Goal: Information Seeking & Learning: Learn about a topic

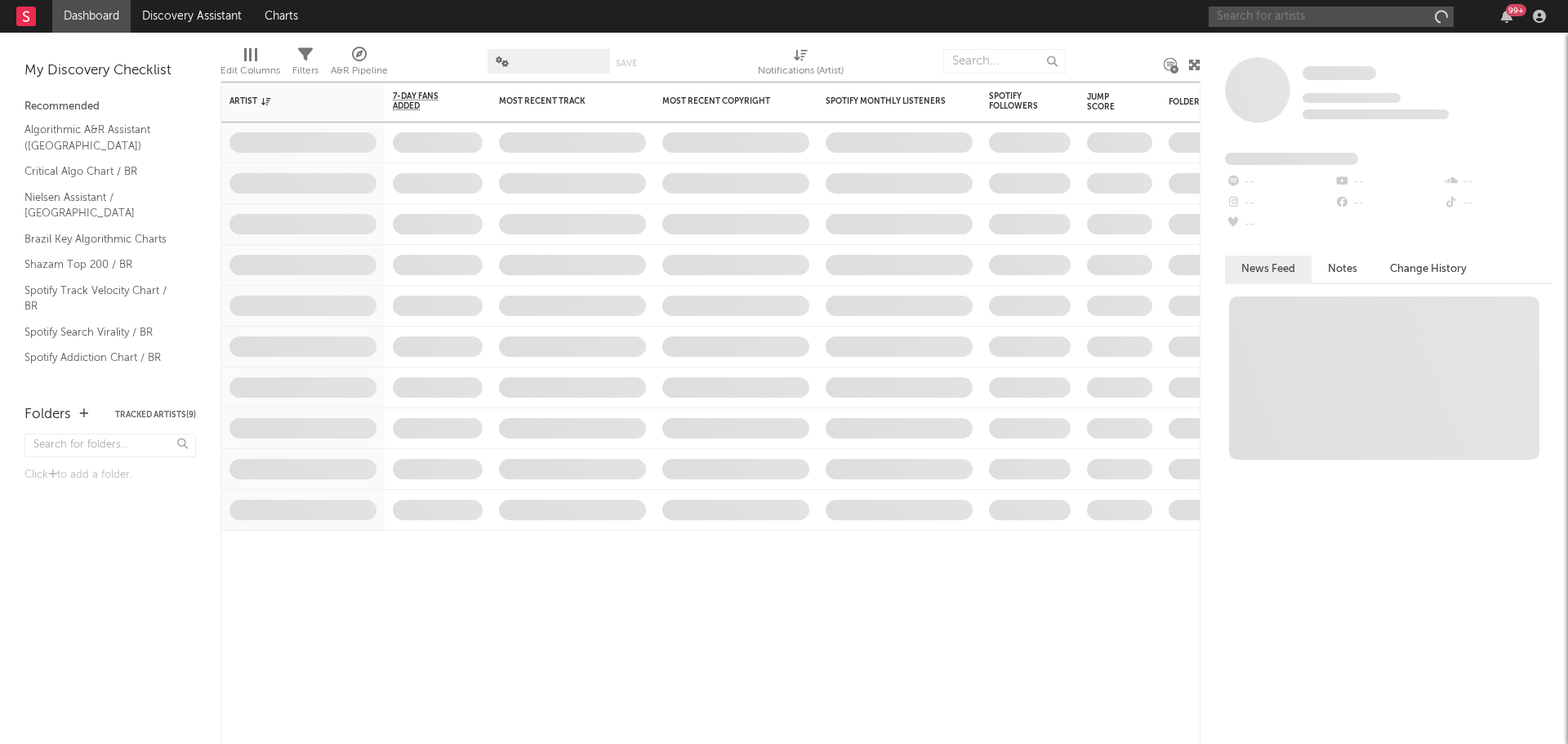
click at [1274, 11] on input "text" at bounding box center [1331, 16] width 245 height 21
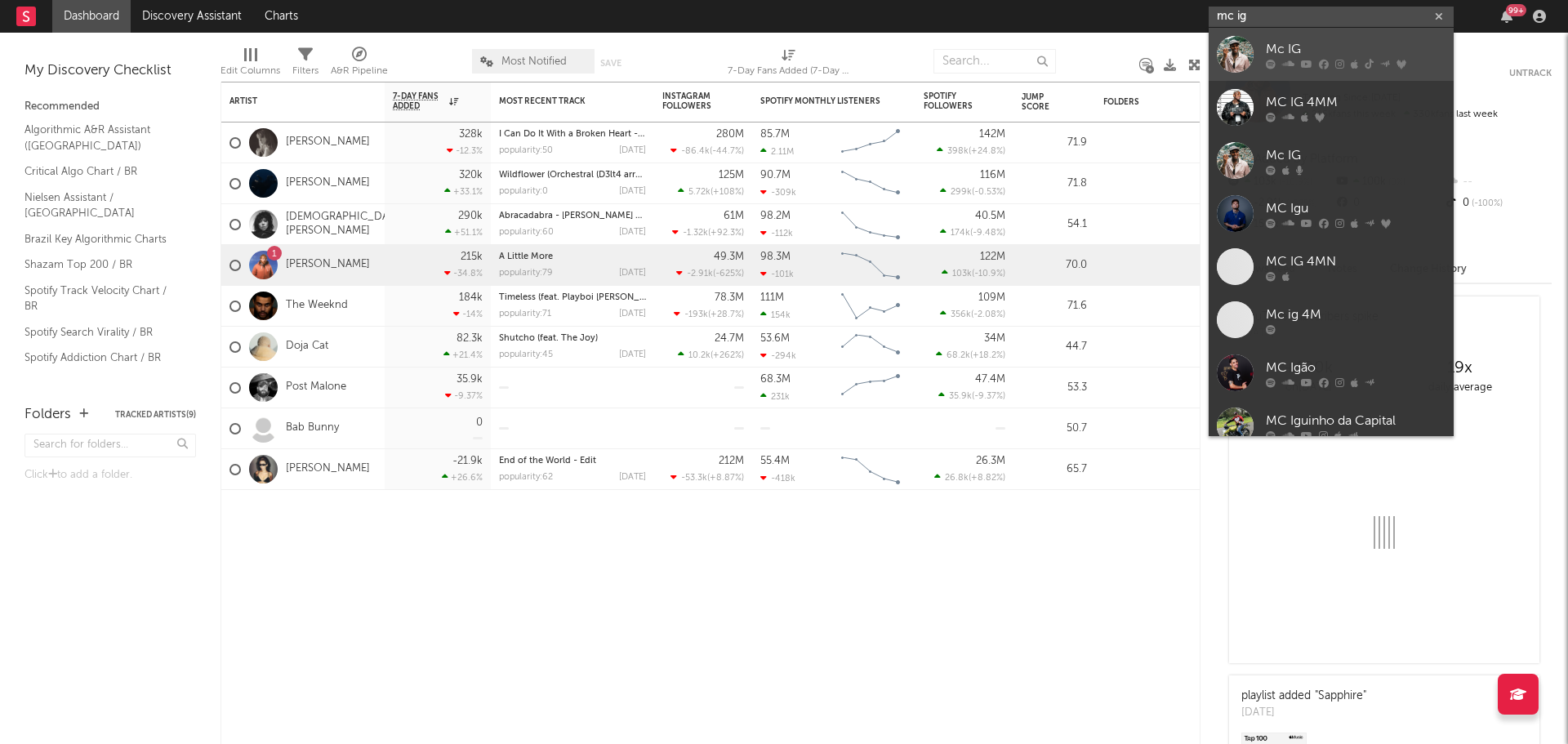
type input "mc ig"
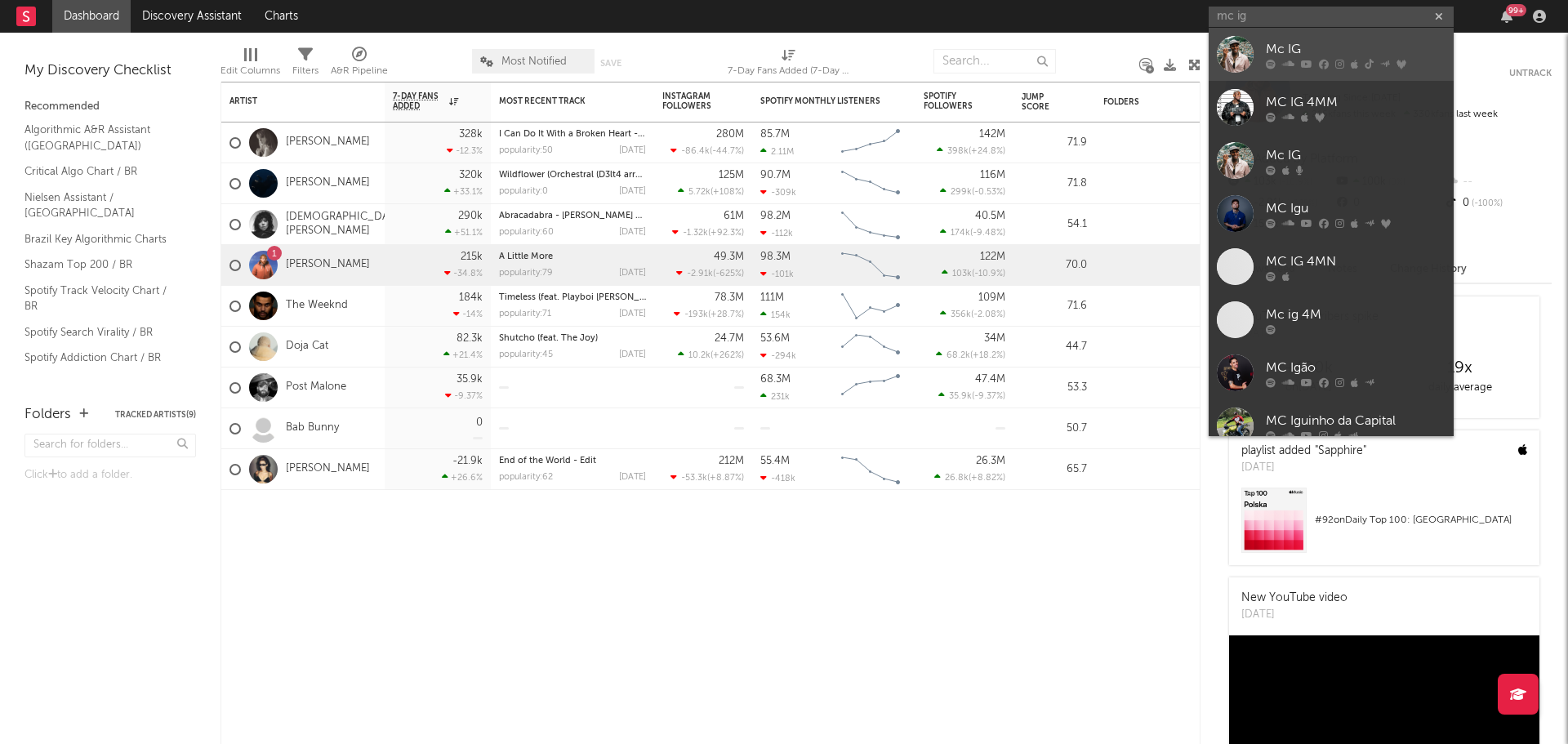
click at [1290, 44] on div "Mc IG" at bounding box center [1356, 49] width 180 height 20
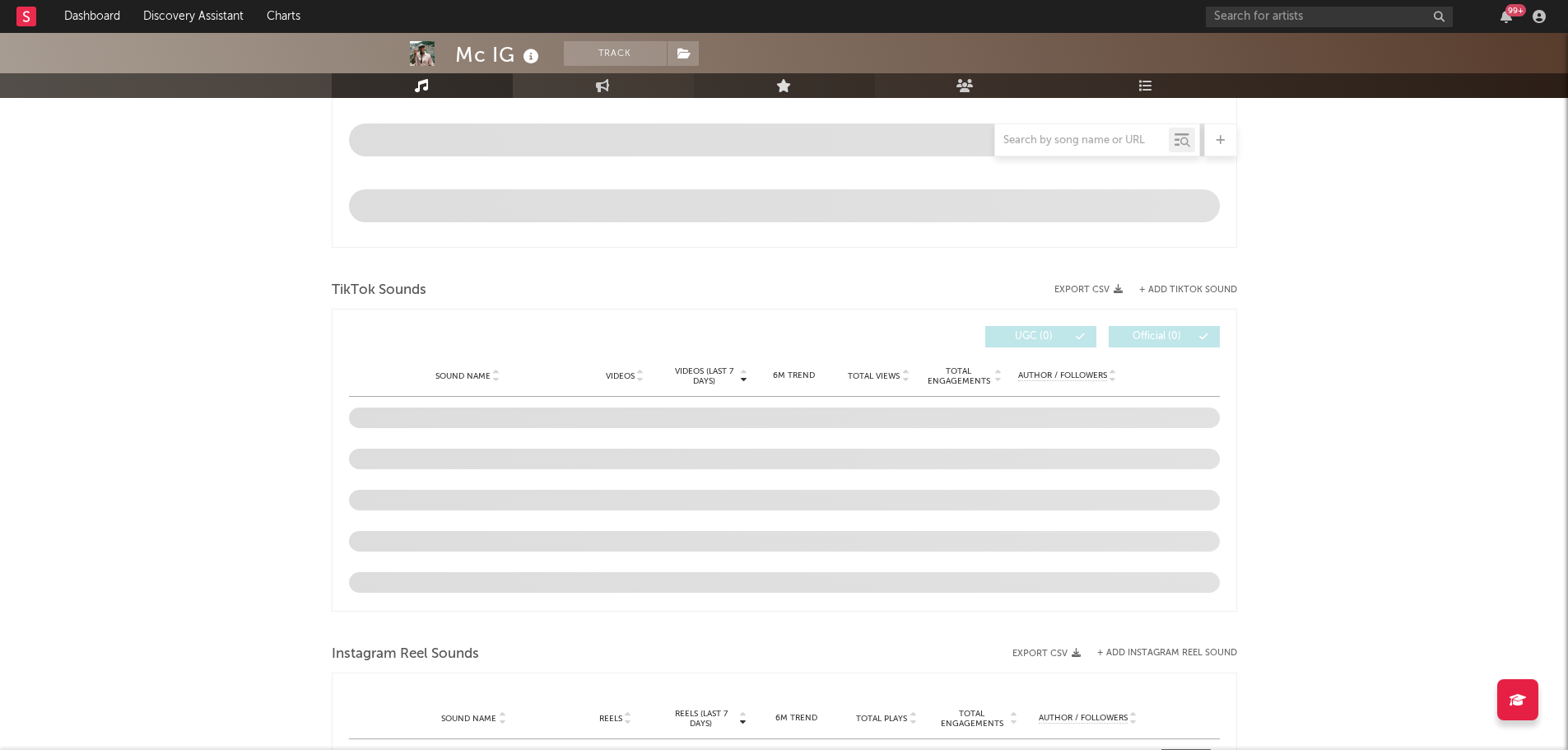
scroll to position [914, 0]
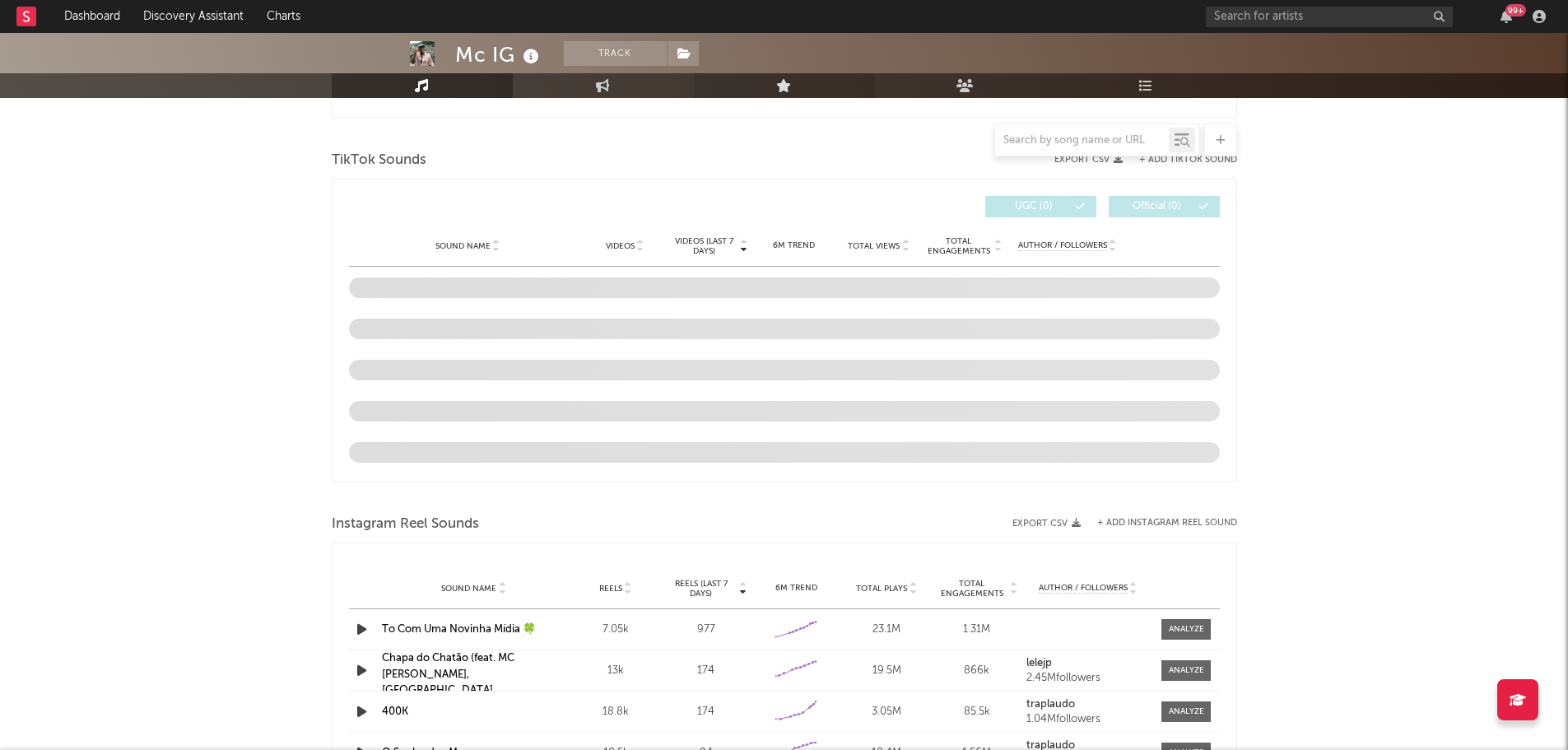
select select "6m"
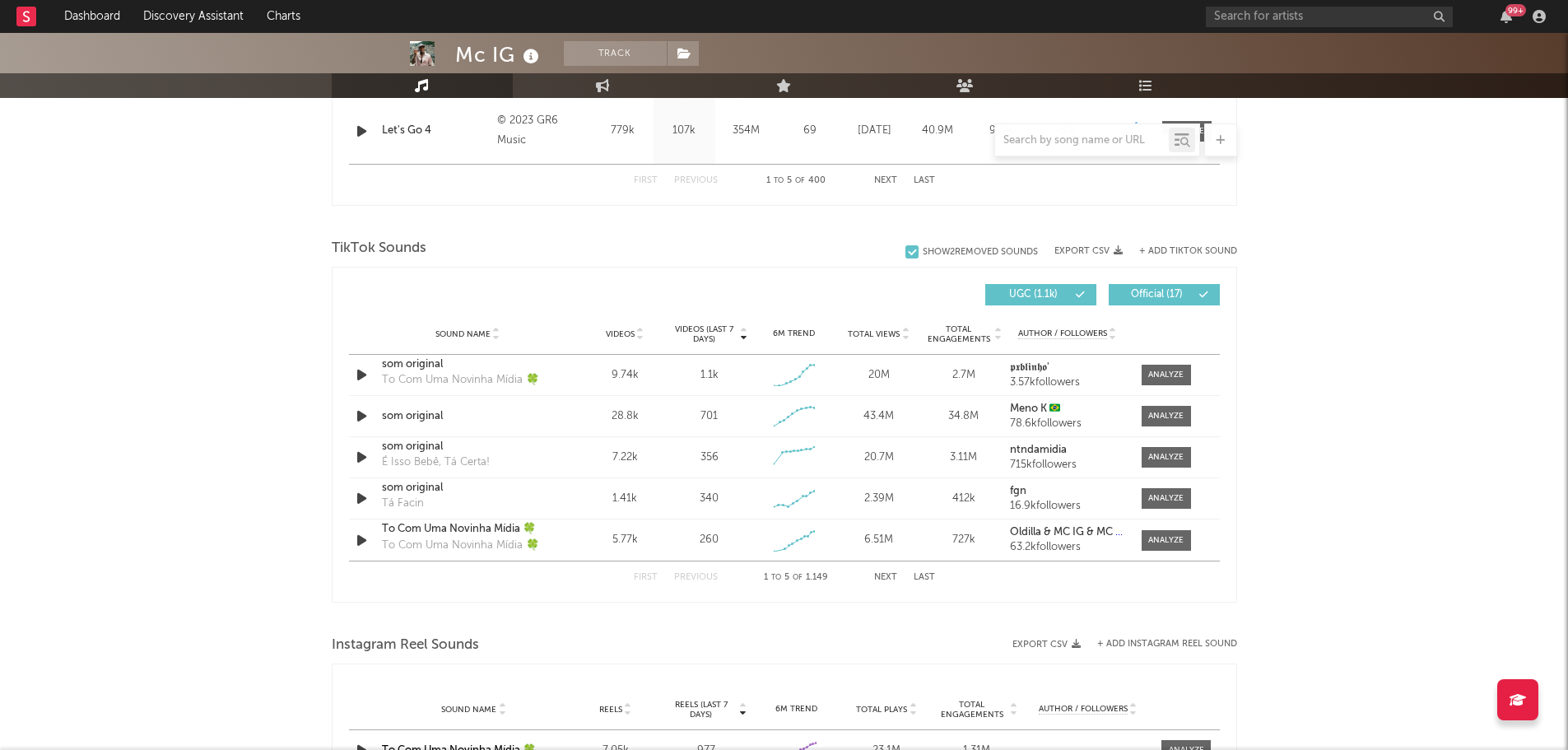
scroll to position [989, 0]
click at [1141, 139] on input "text" at bounding box center [1083, 141] width 174 height 13
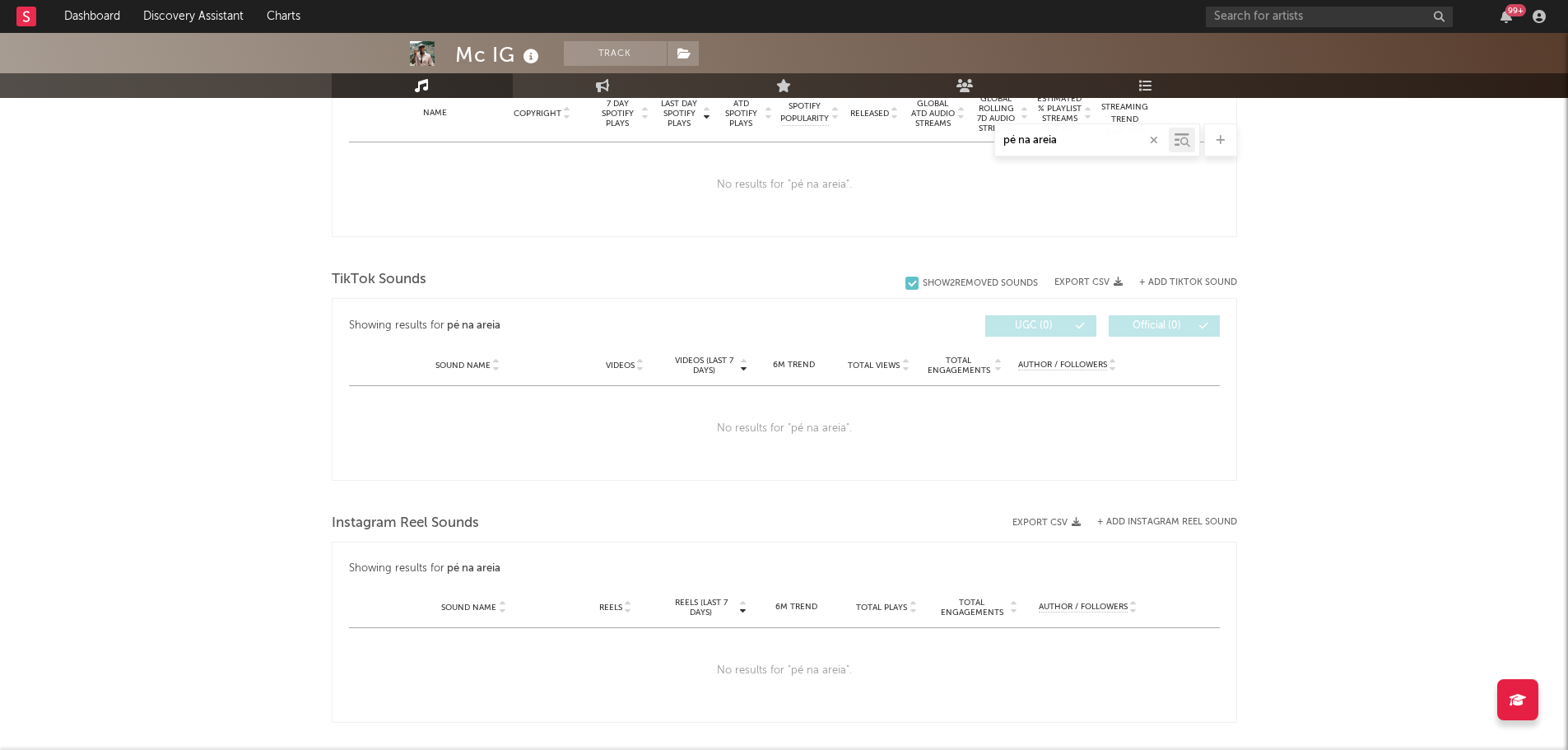
scroll to position [444, 0]
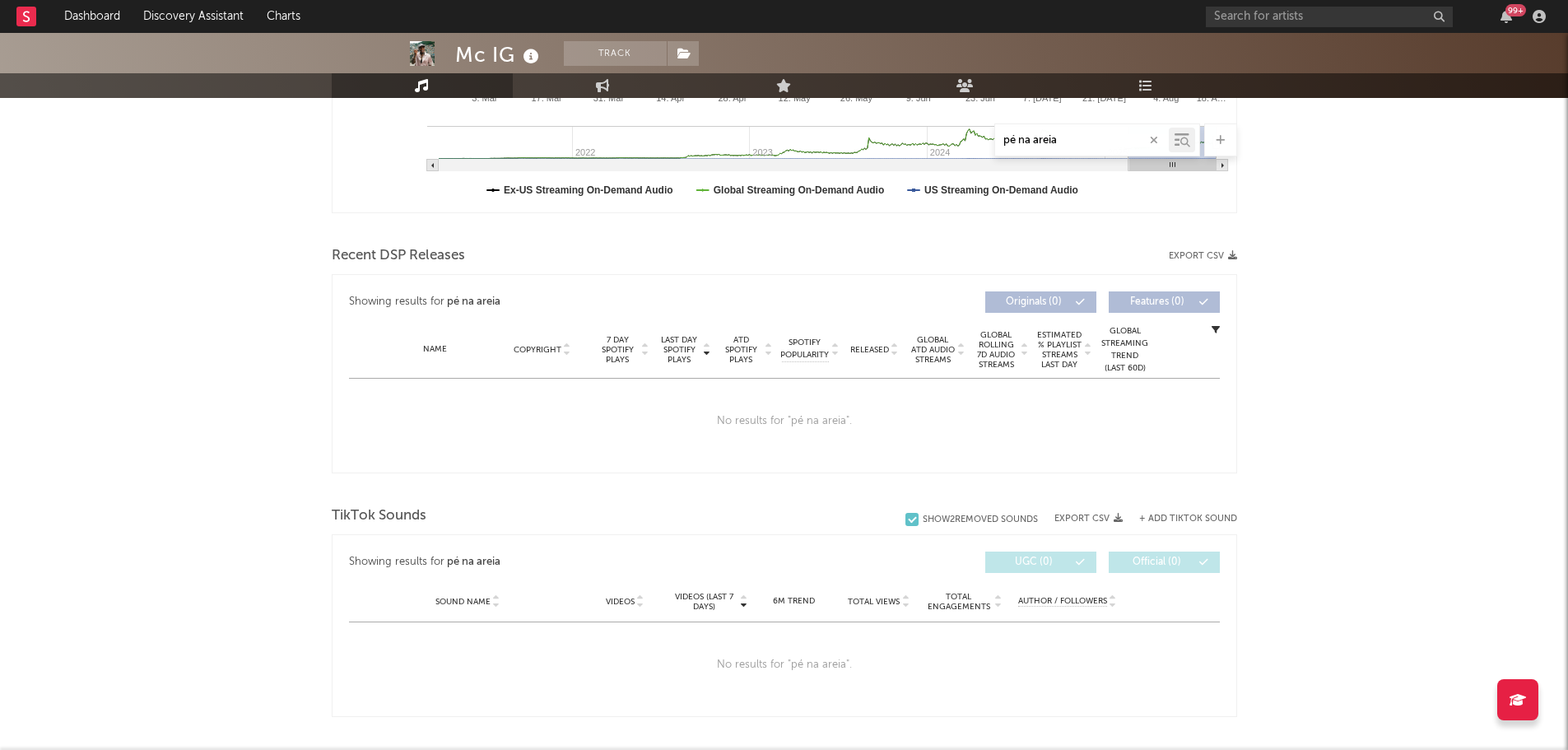
type input "pé na areia"
